Goal: Use online tool/utility: Utilize a website feature to perform a specific function

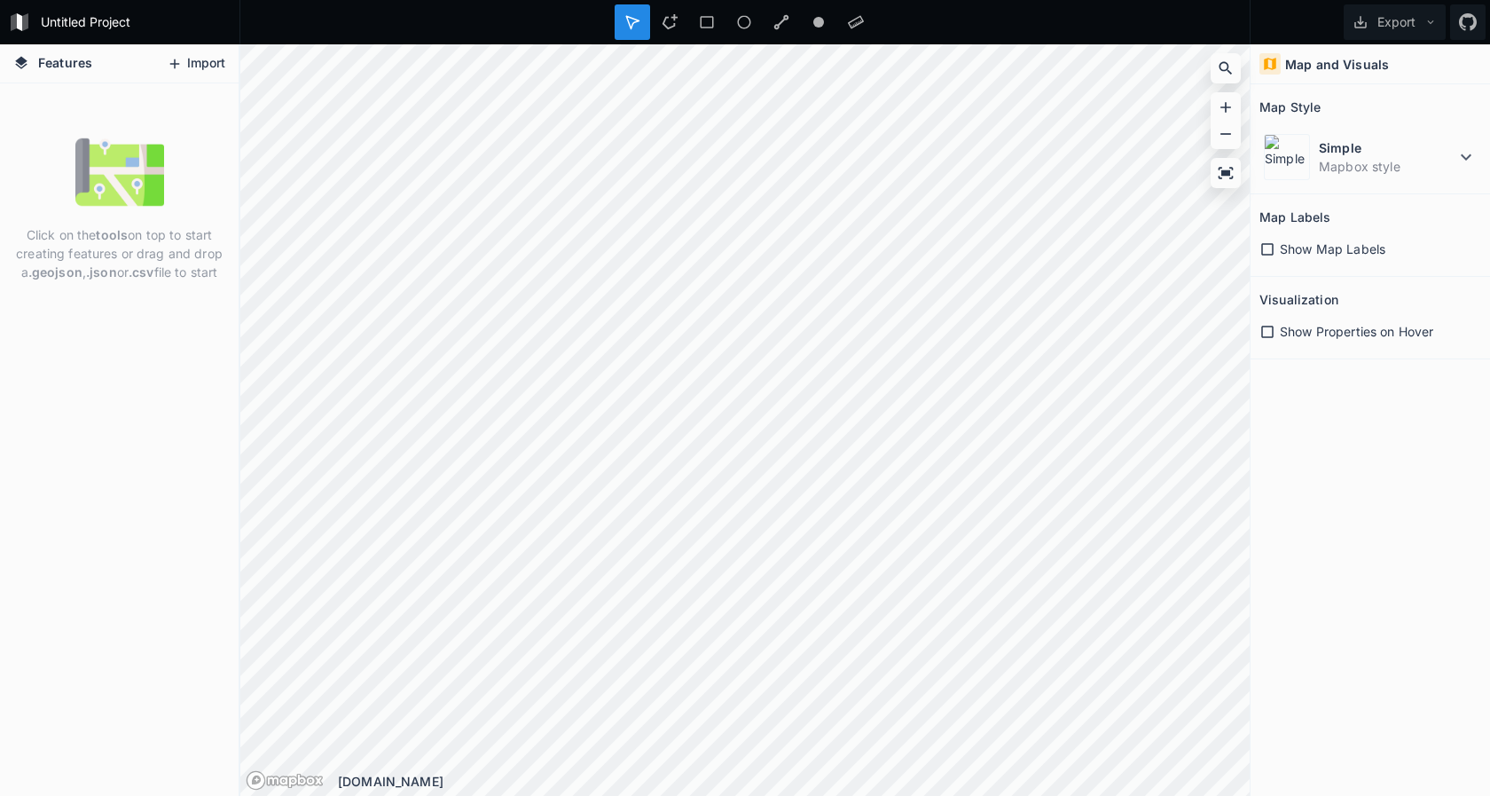
click at [208, 59] on button "Import" at bounding box center [196, 64] width 76 height 28
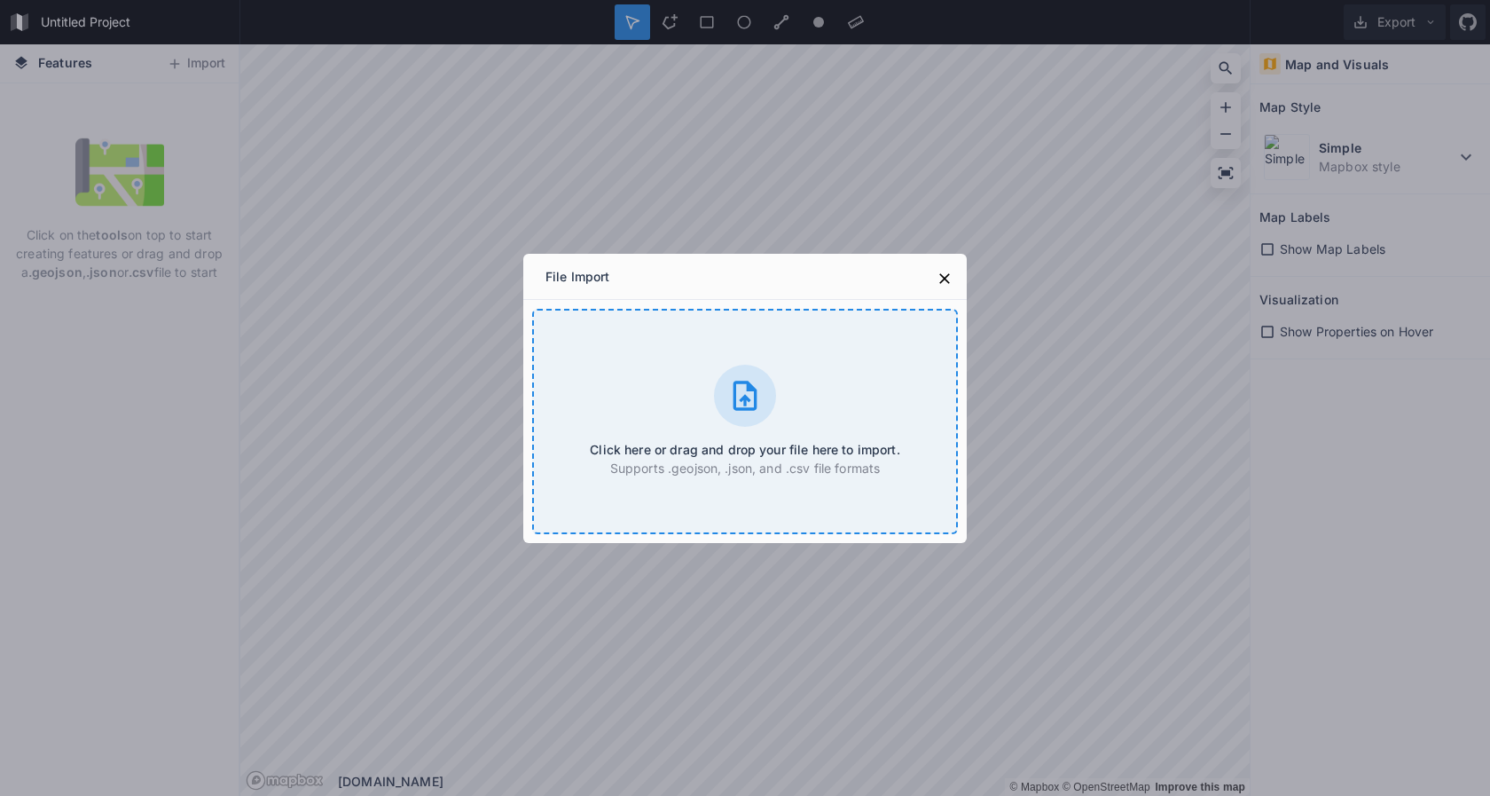
click at [739, 391] on icon at bounding box center [744, 395] width 35 height 35
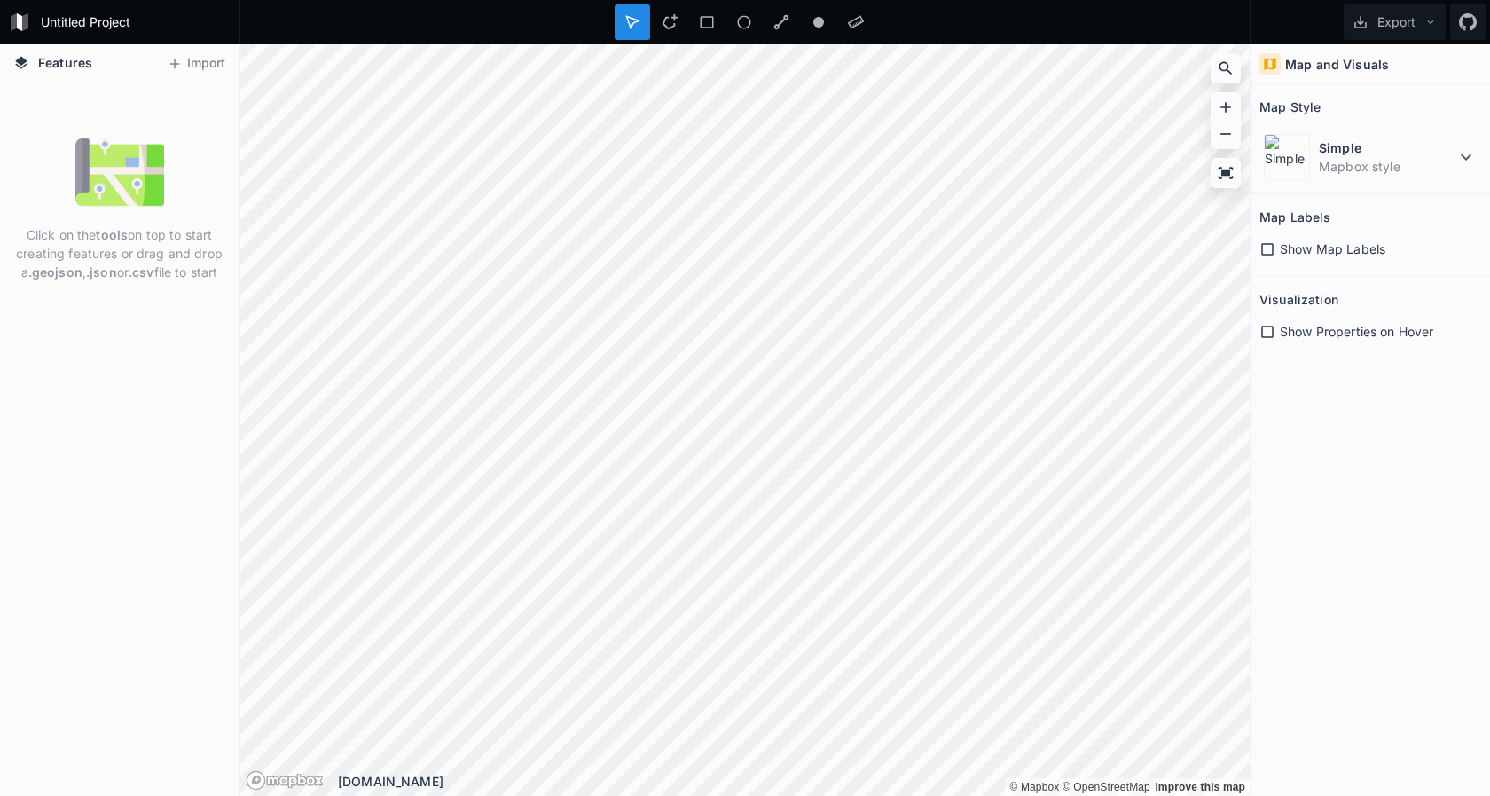
click at [98, 56] on h4 "Features" at bounding box center [52, 63] width 97 height 38
click at [1468, 153] on icon at bounding box center [1465, 156] width 21 height 21
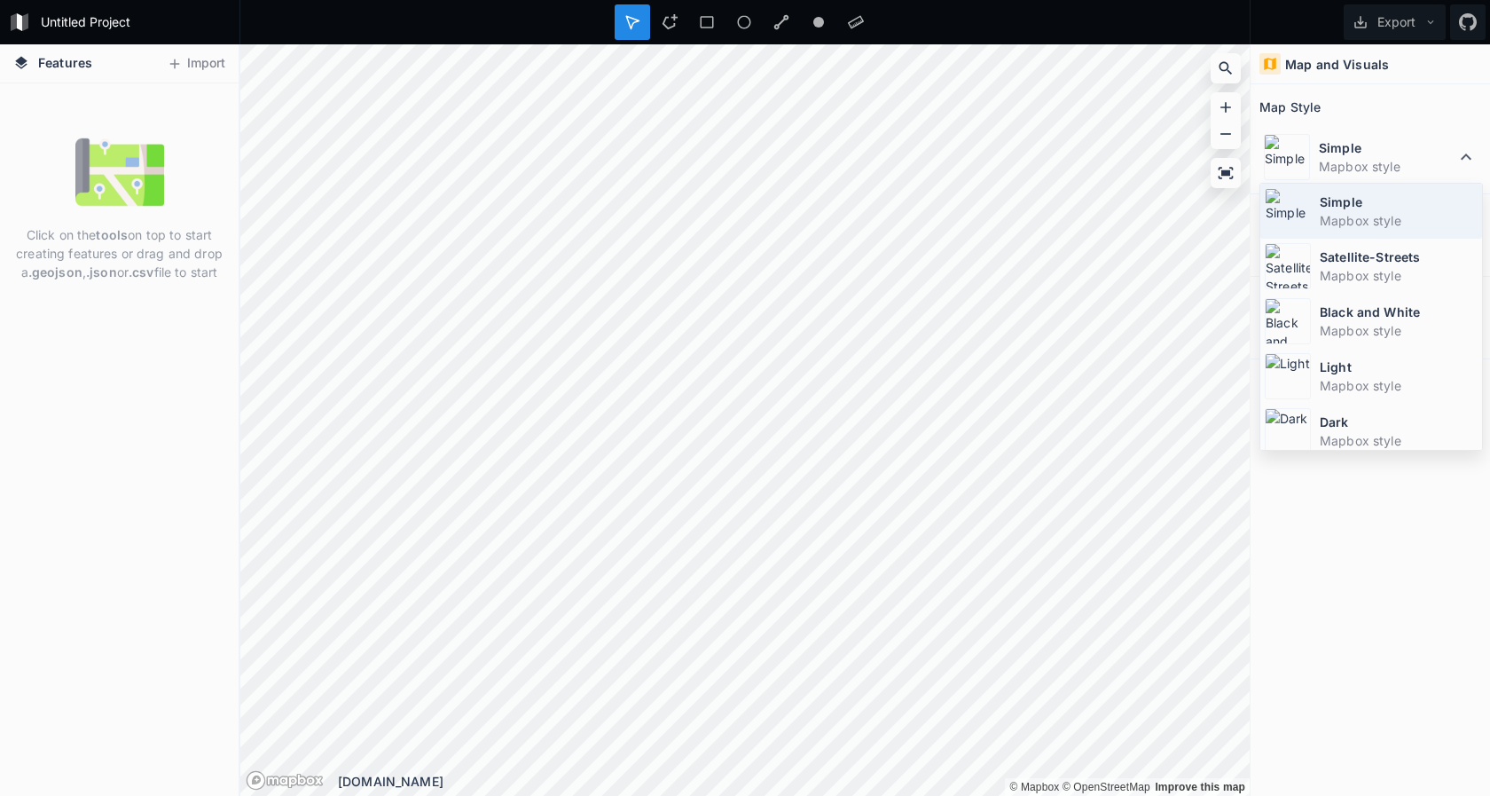
click at [1346, 205] on dt "Simple" at bounding box center [1399, 201] width 158 height 19
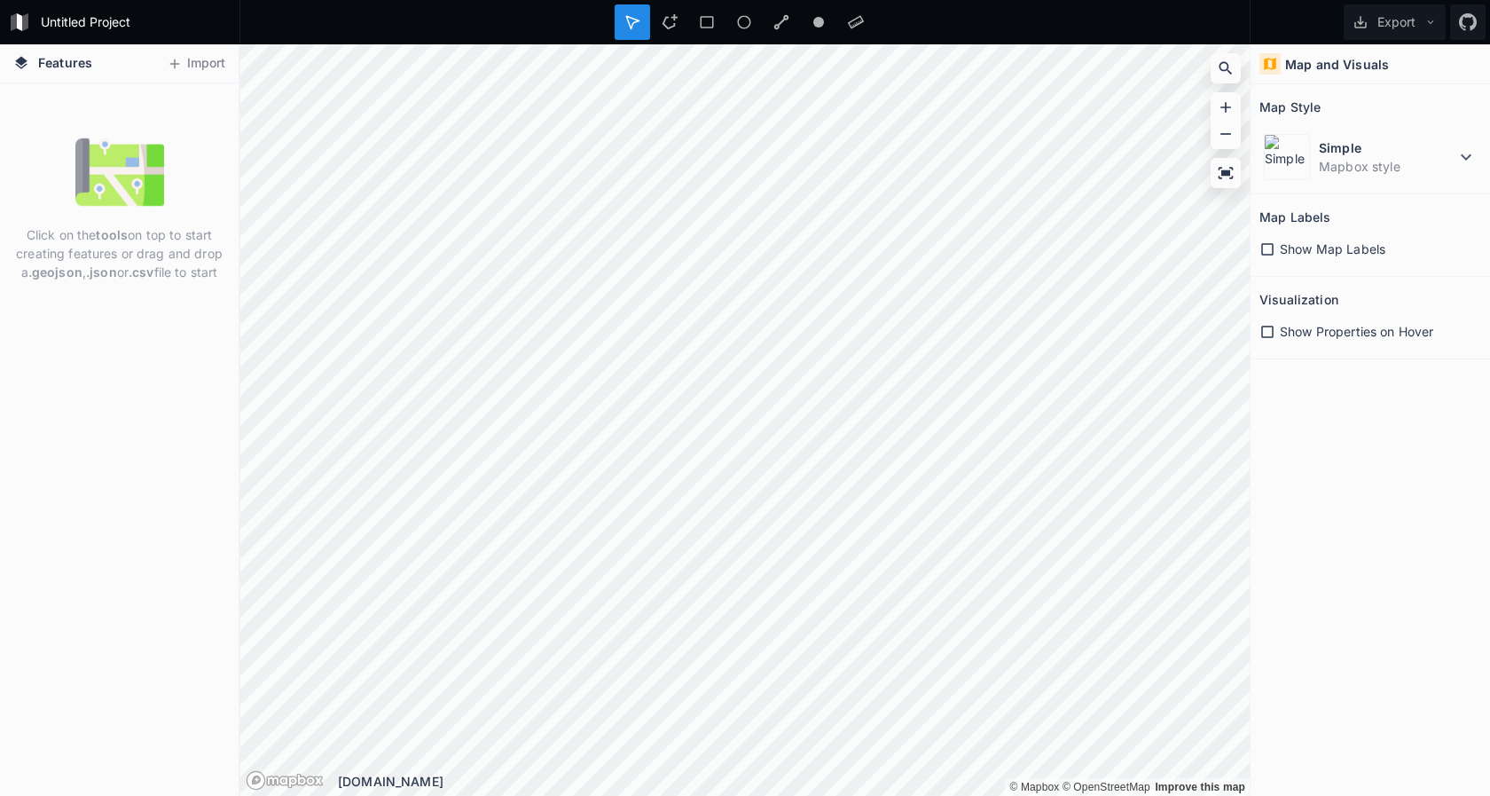
click at [1338, 66] on h4 "Map and Visuals" at bounding box center [1337, 64] width 104 height 19
click at [207, 66] on button "Import" at bounding box center [196, 64] width 76 height 28
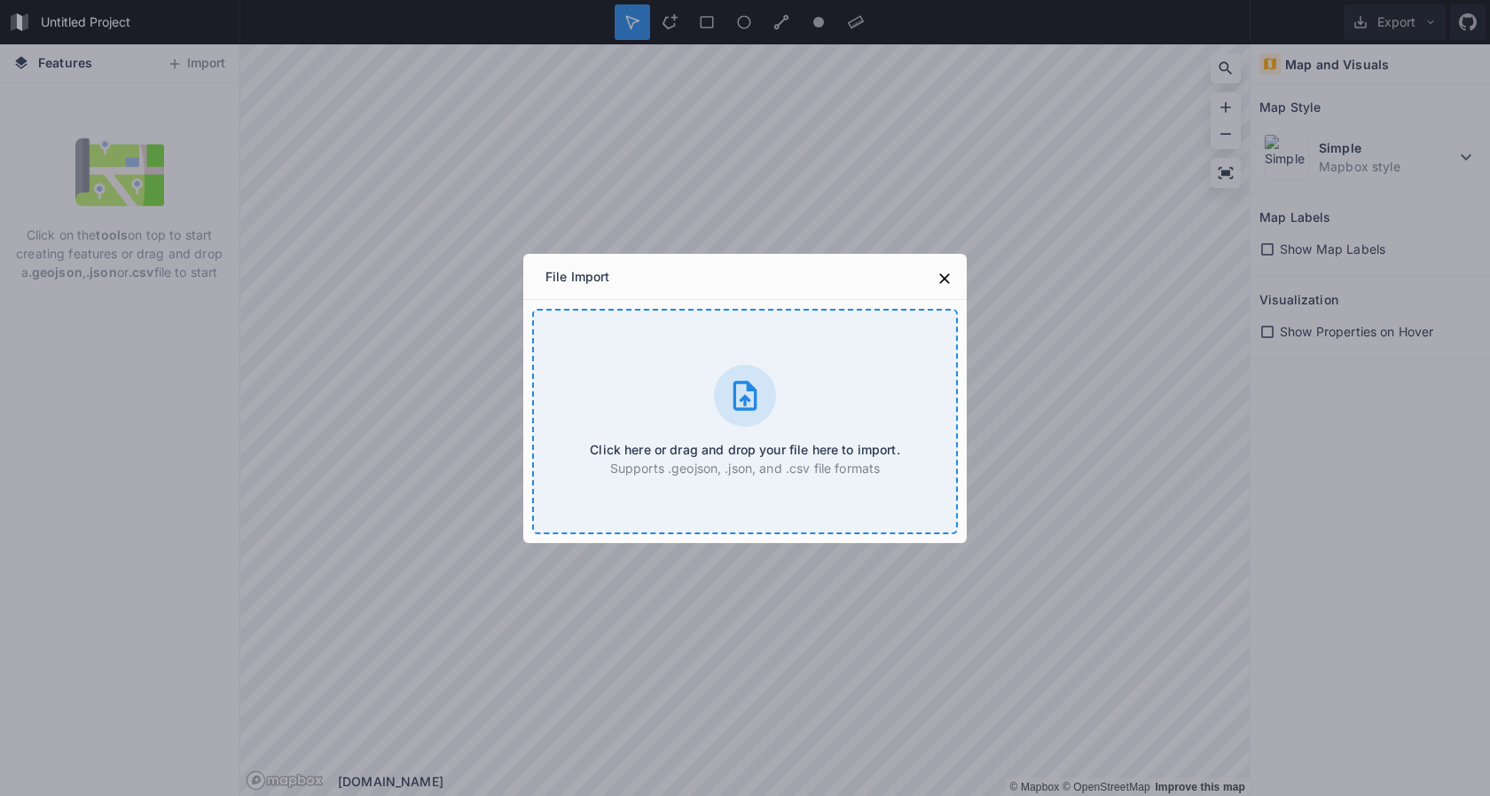
click at [731, 412] on icon at bounding box center [744, 395] width 35 height 35
